Goal: Task Accomplishment & Management: Manage account settings

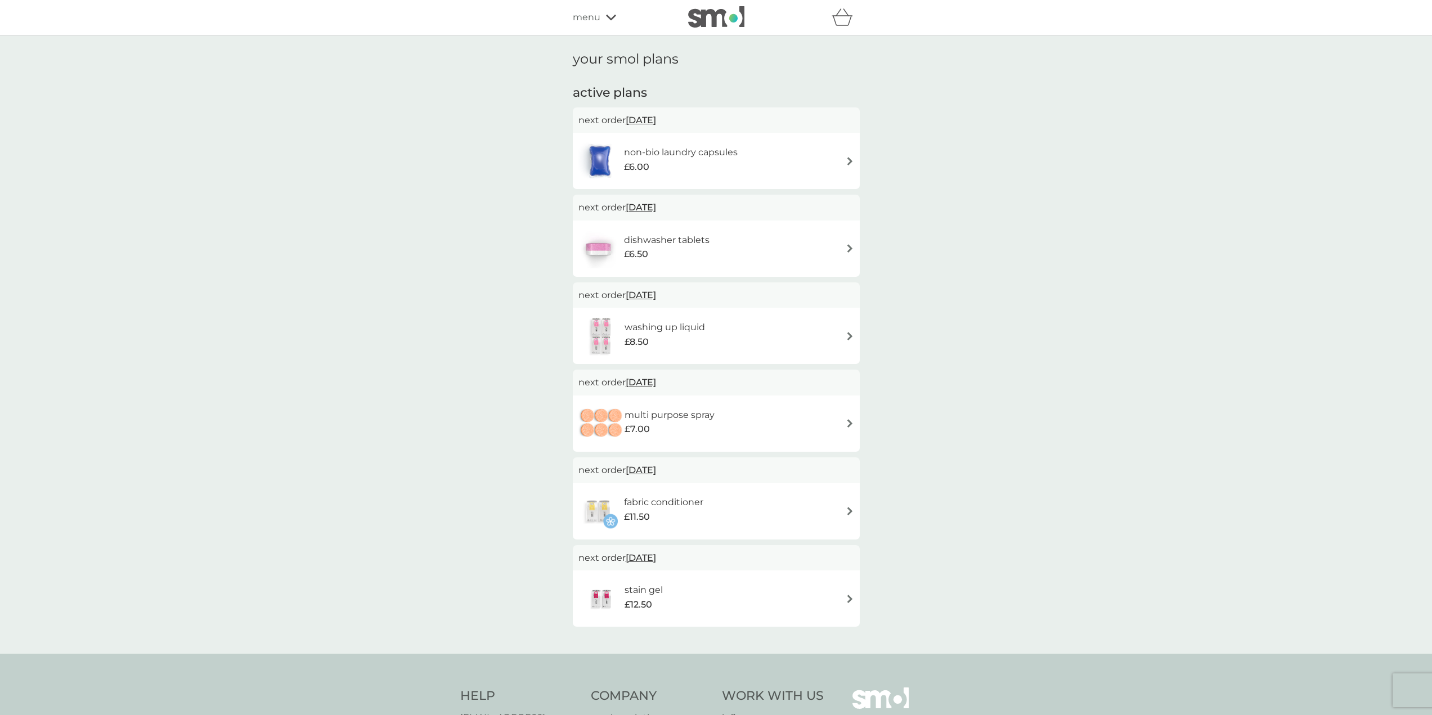
click at [720, 176] on div "non-bio laundry capsules £6.00" at bounding box center [686, 161] width 125 height 32
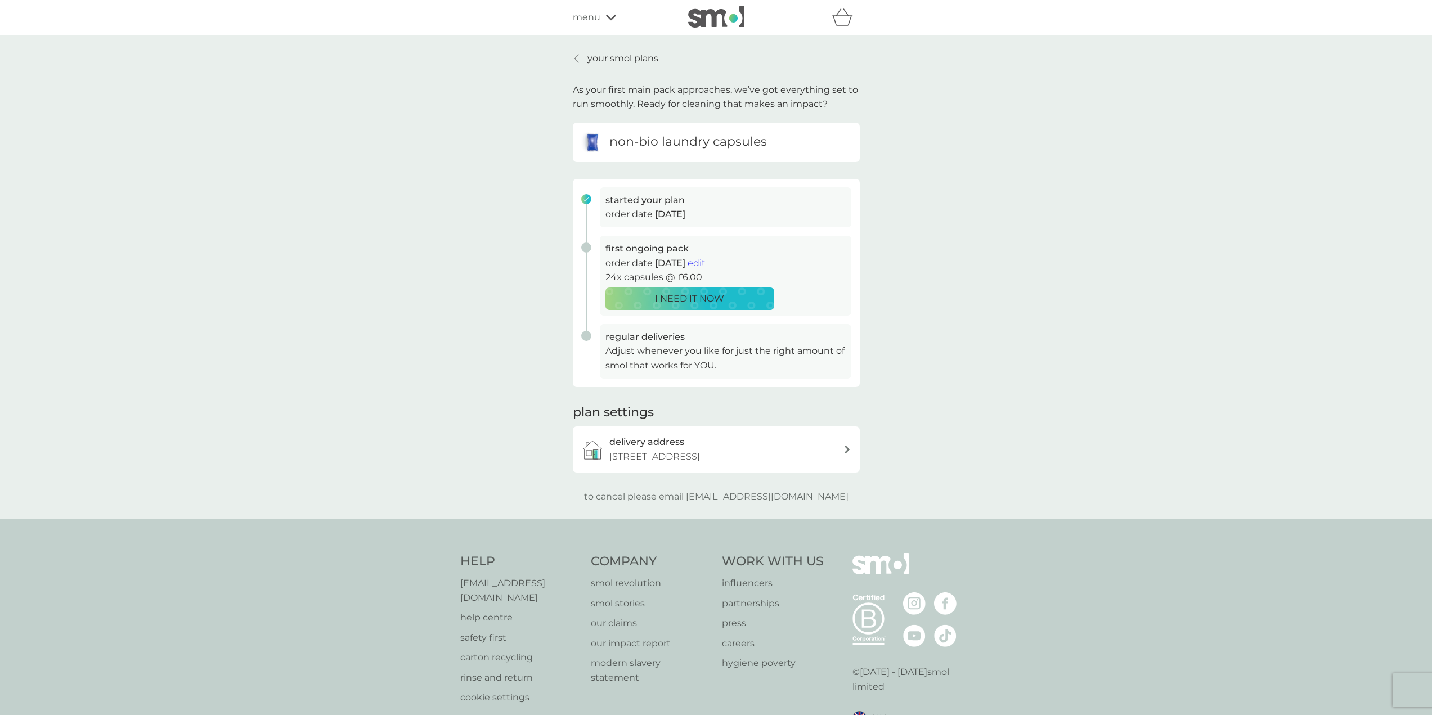
click at [631, 60] on p "your smol plans" at bounding box center [623, 58] width 71 height 15
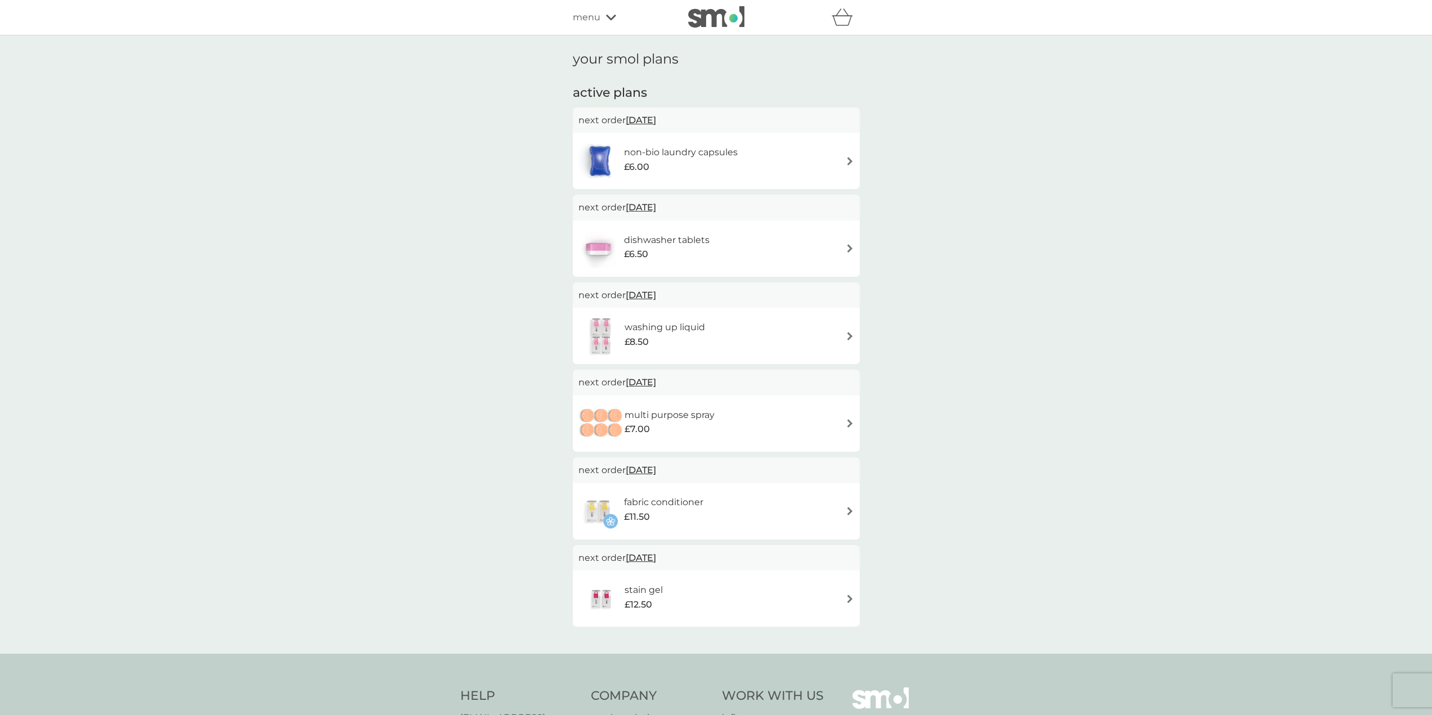
click at [602, 14] on div "menu" at bounding box center [621, 17] width 96 height 15
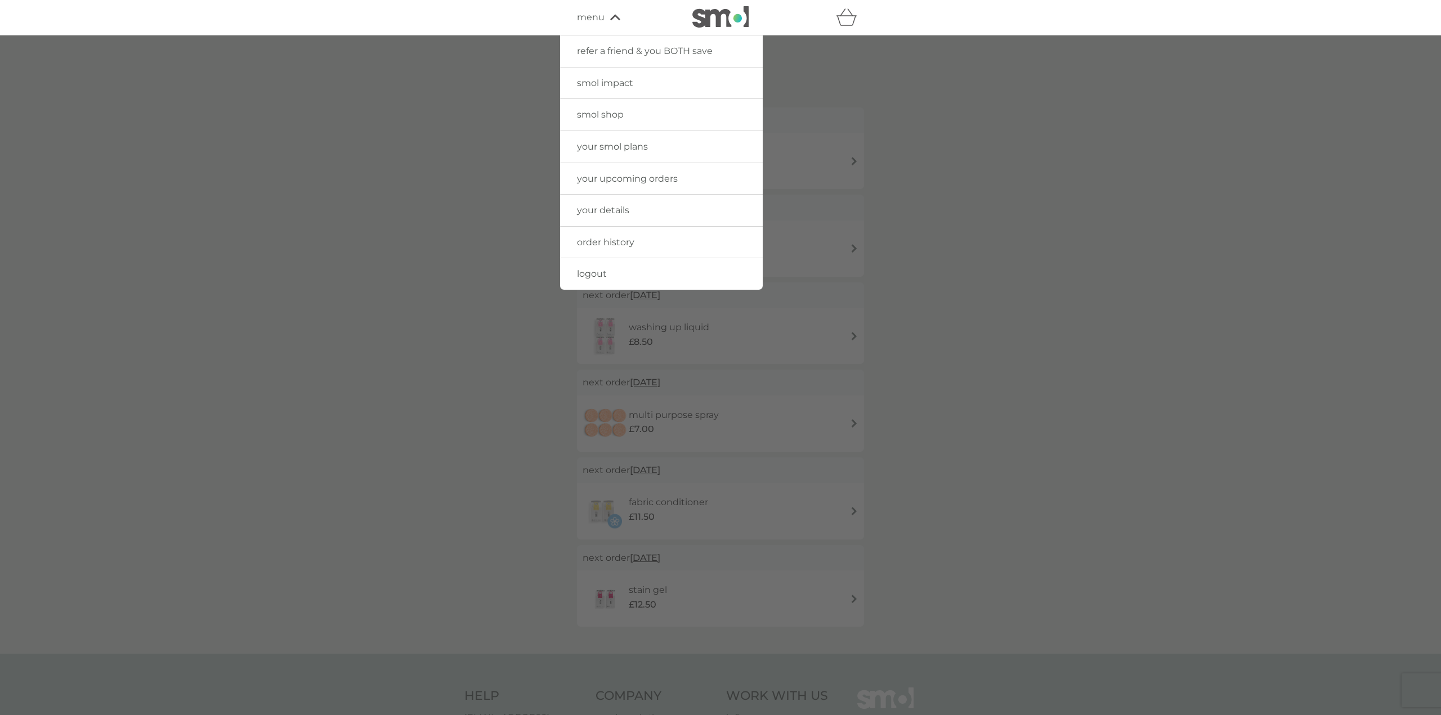
click at [621, 208] on span "your details" at bounding box center [603, 210] width 52 height 11
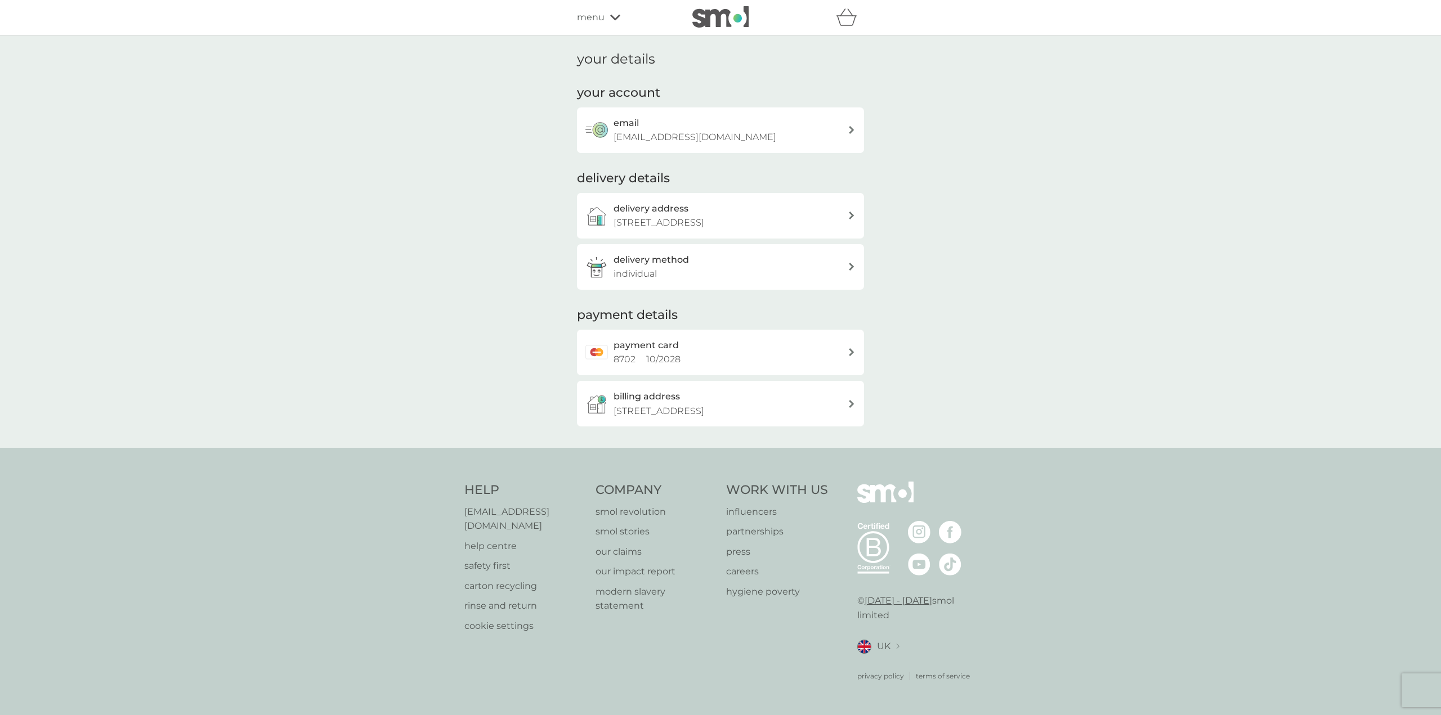
click at [674, 222] on p "12 Lake Walk, Larkfield, Aylesford, ME20 6TB" at bounding box center [658, 223] width 91 height 15
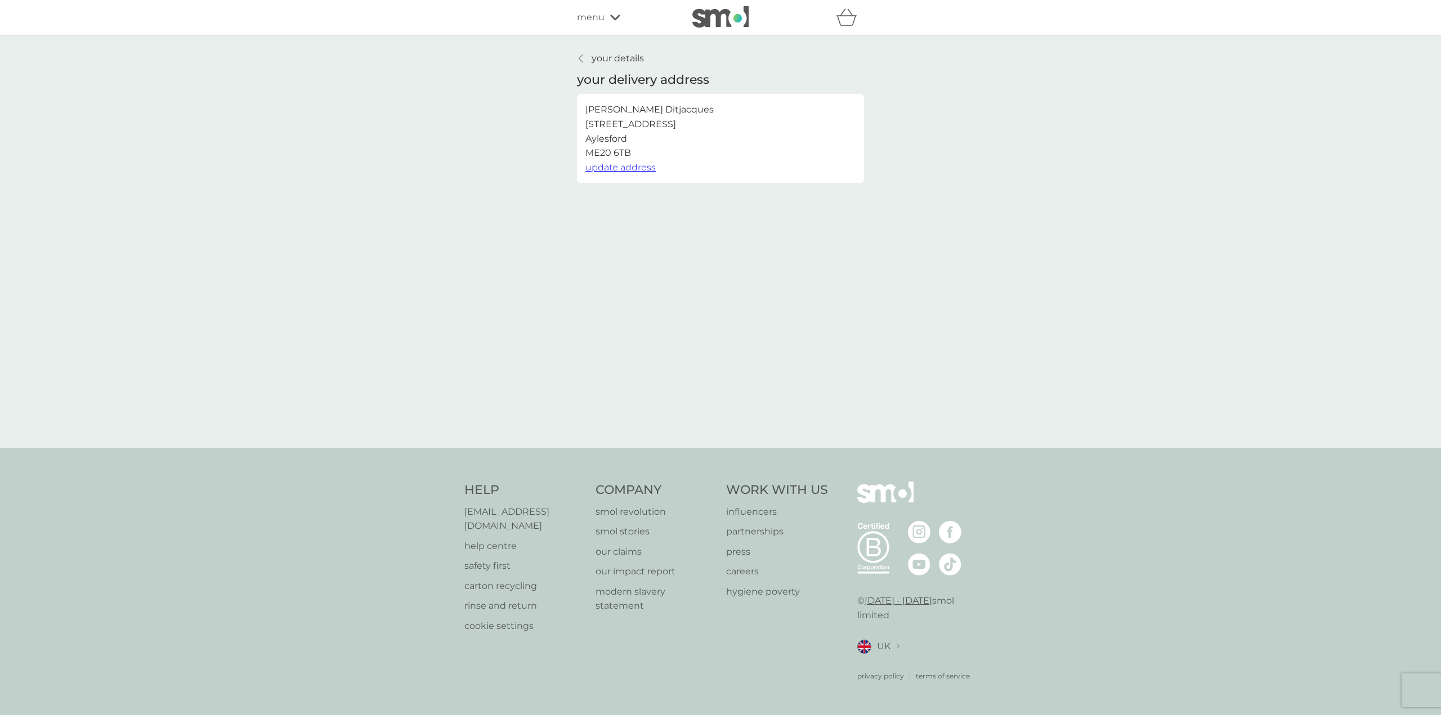
click at [600, 19] on span "menu" at bounding box center [591, 17] width 28 height 15
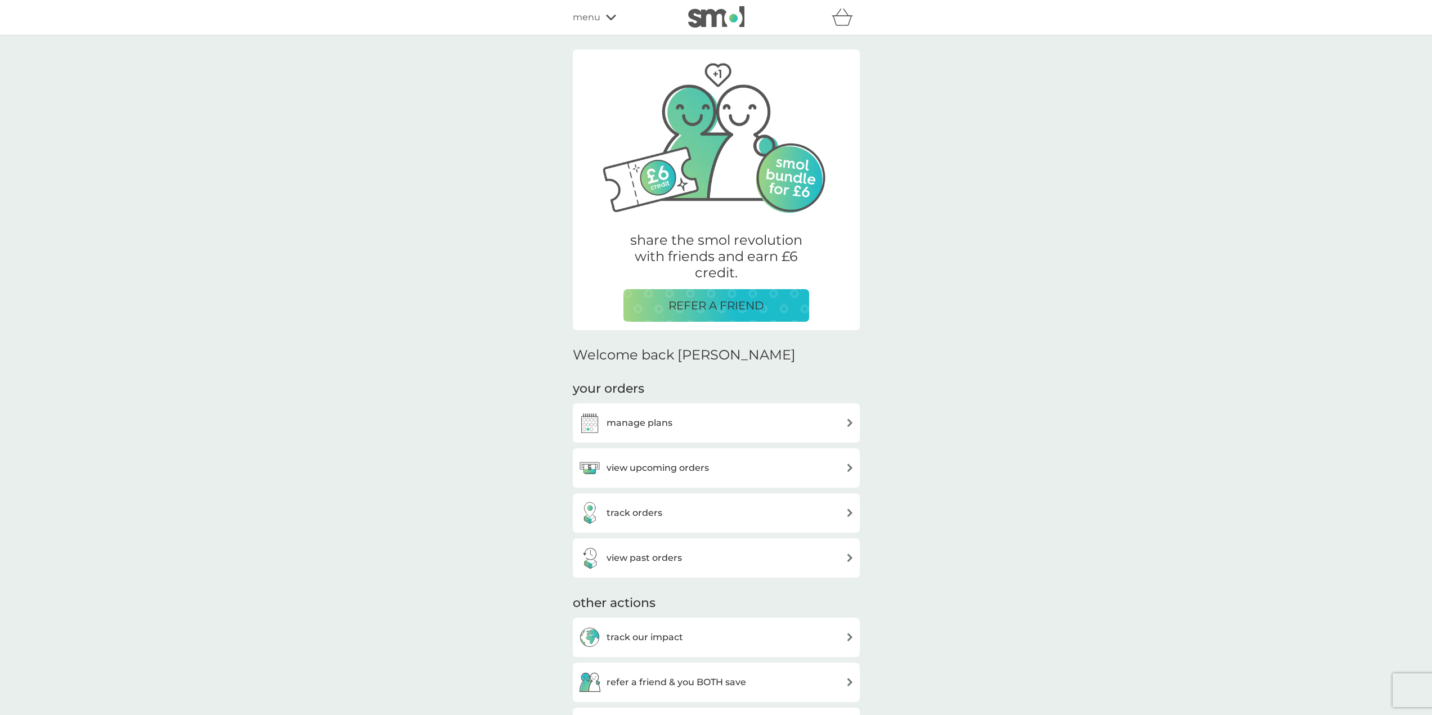
click at [693, 418] on div "manage plans" at bounding box center [717, 423] width 276 height 23
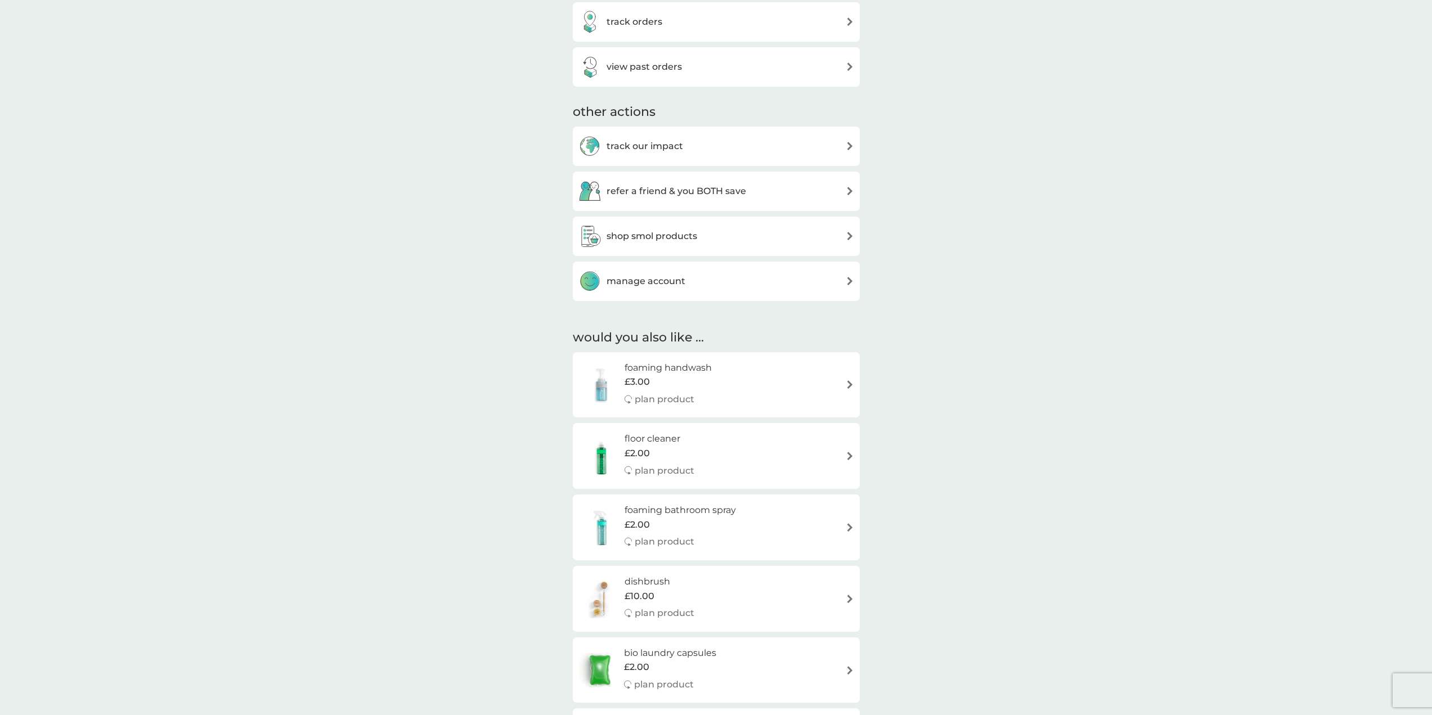
scroll to position [507, 0]
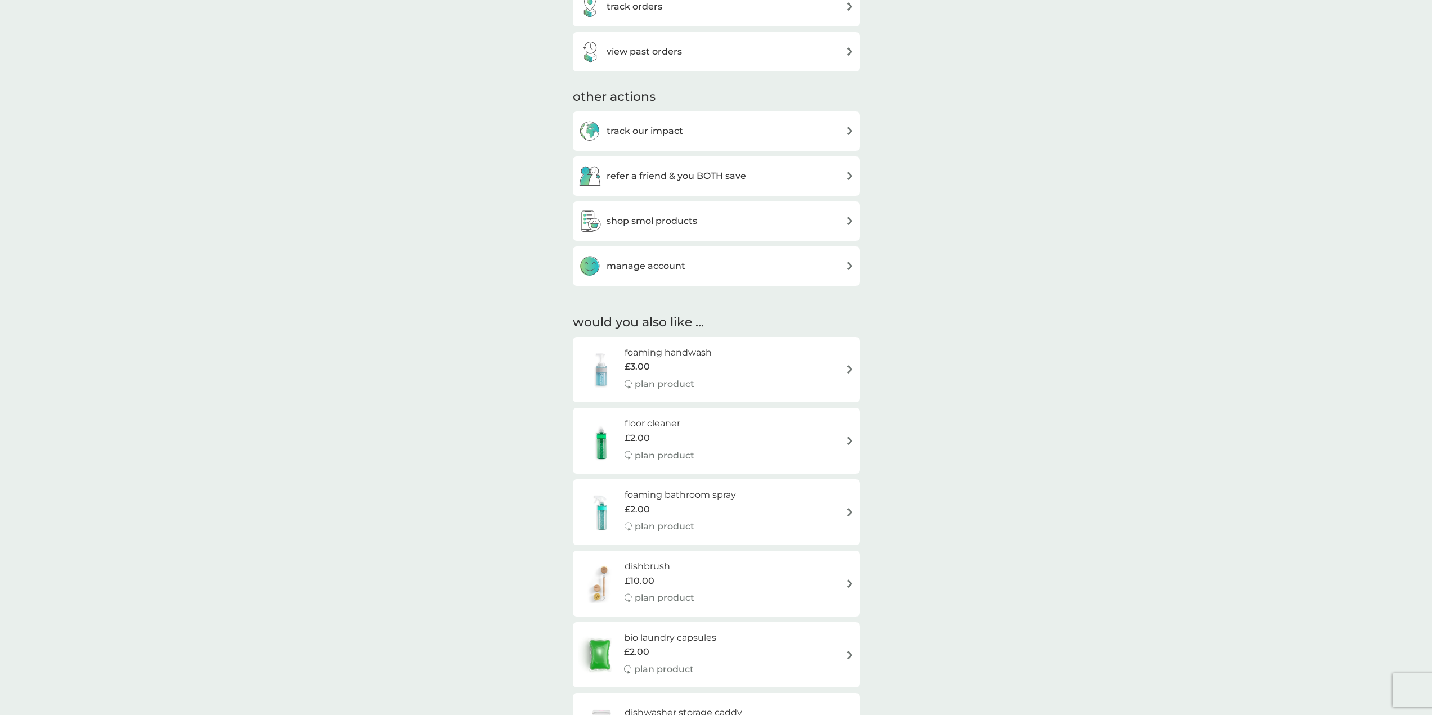
click at [783, 353] on div "foaming handwash £3.00 plan product" at bounding box center [717, 370] width 276 height 49
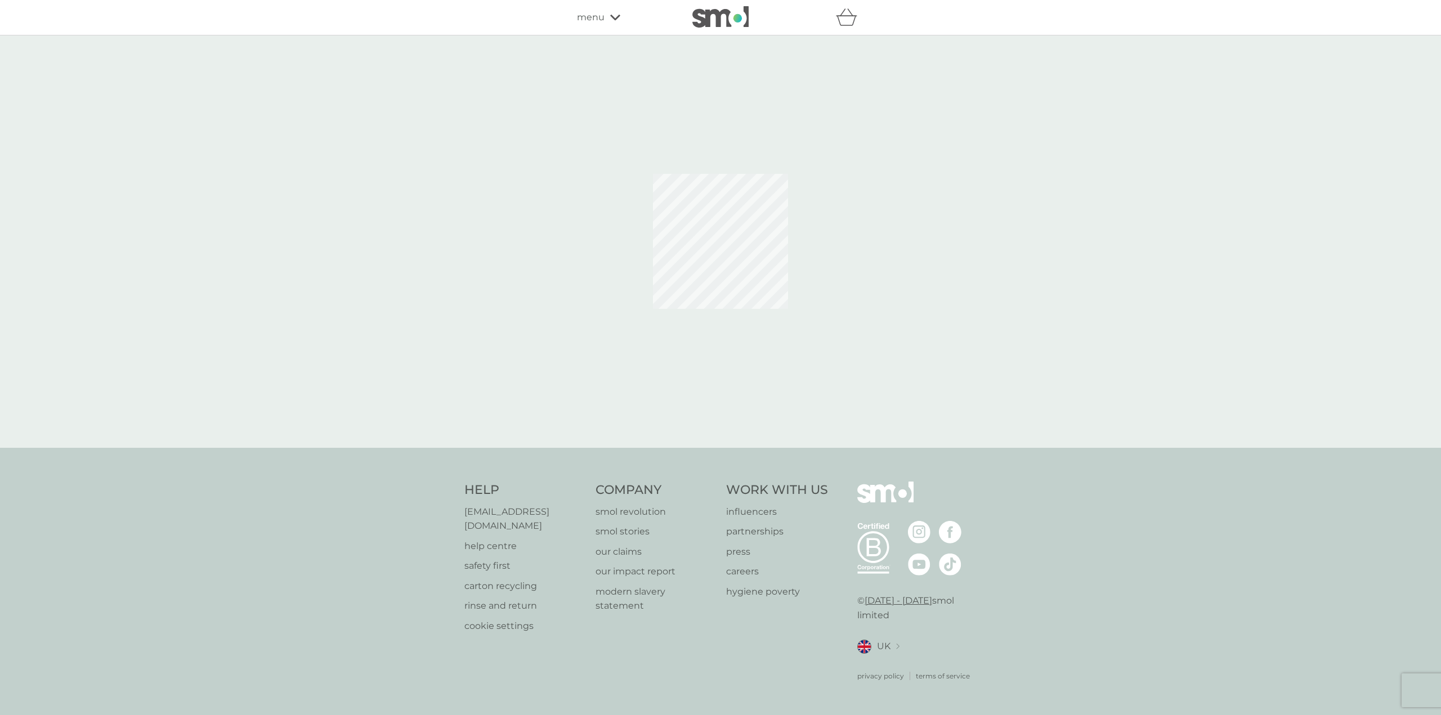
select select "119"
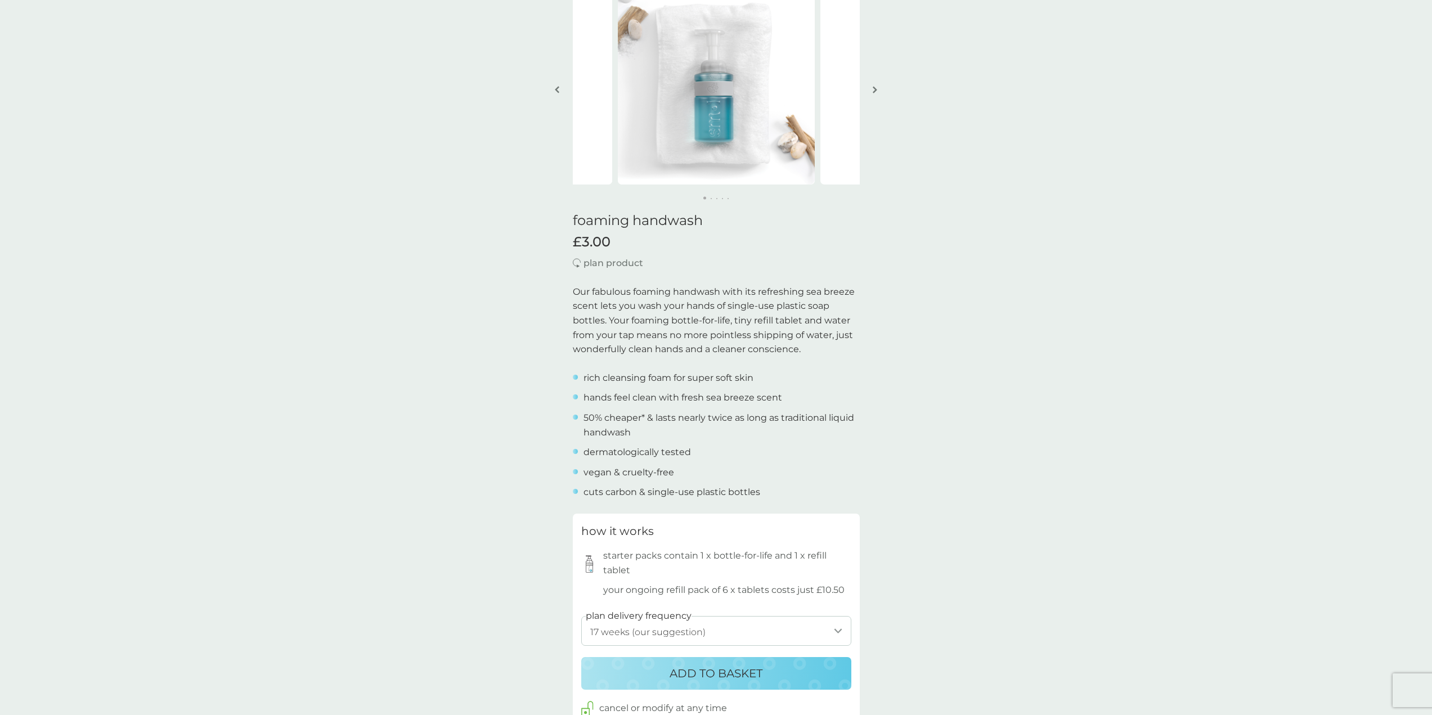
scroll to position [225, 0]
